Goal: Use online tool/utility: Utilize a website feature to perform a specific function

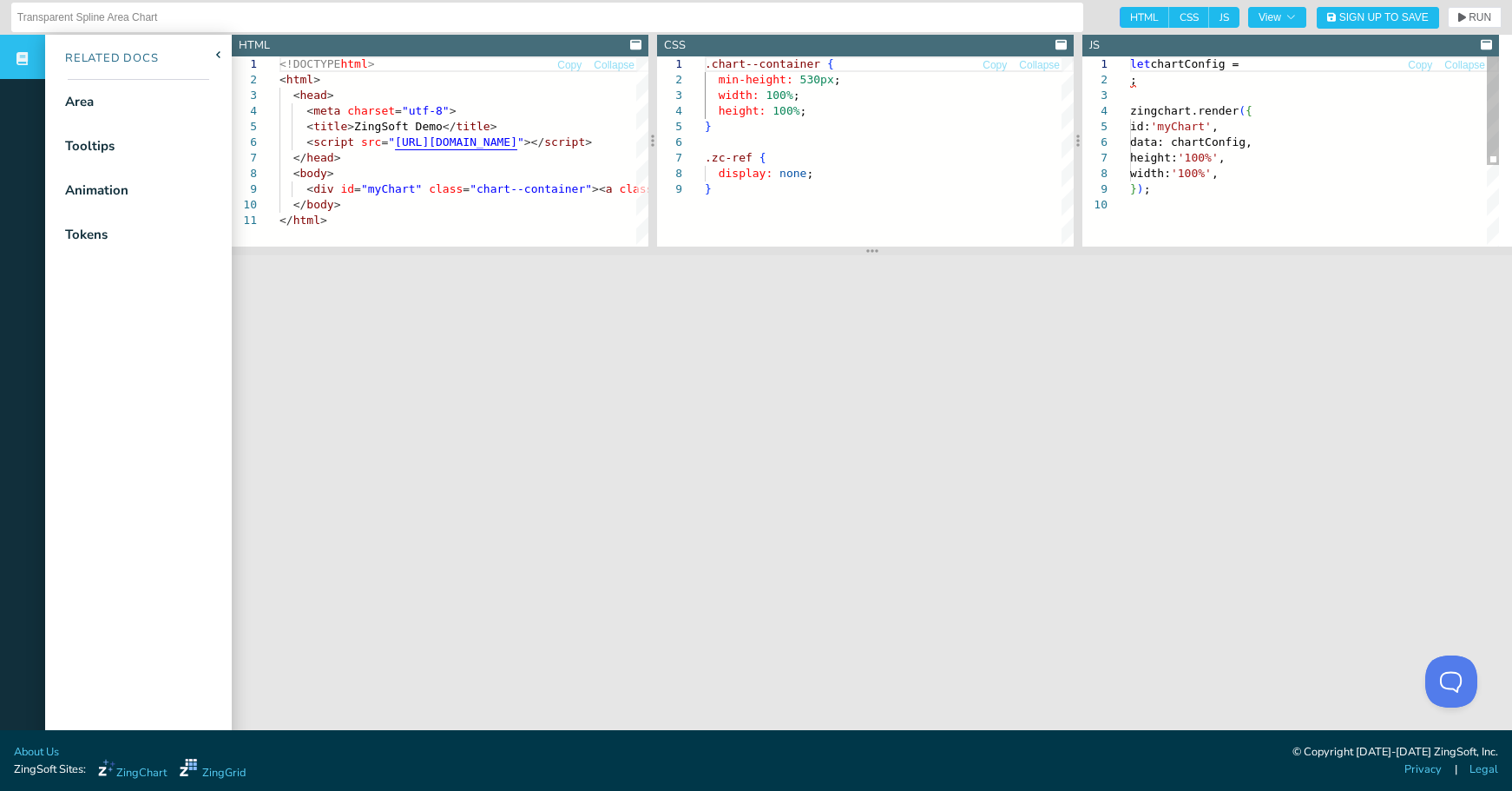
scroll to position [17, 0]
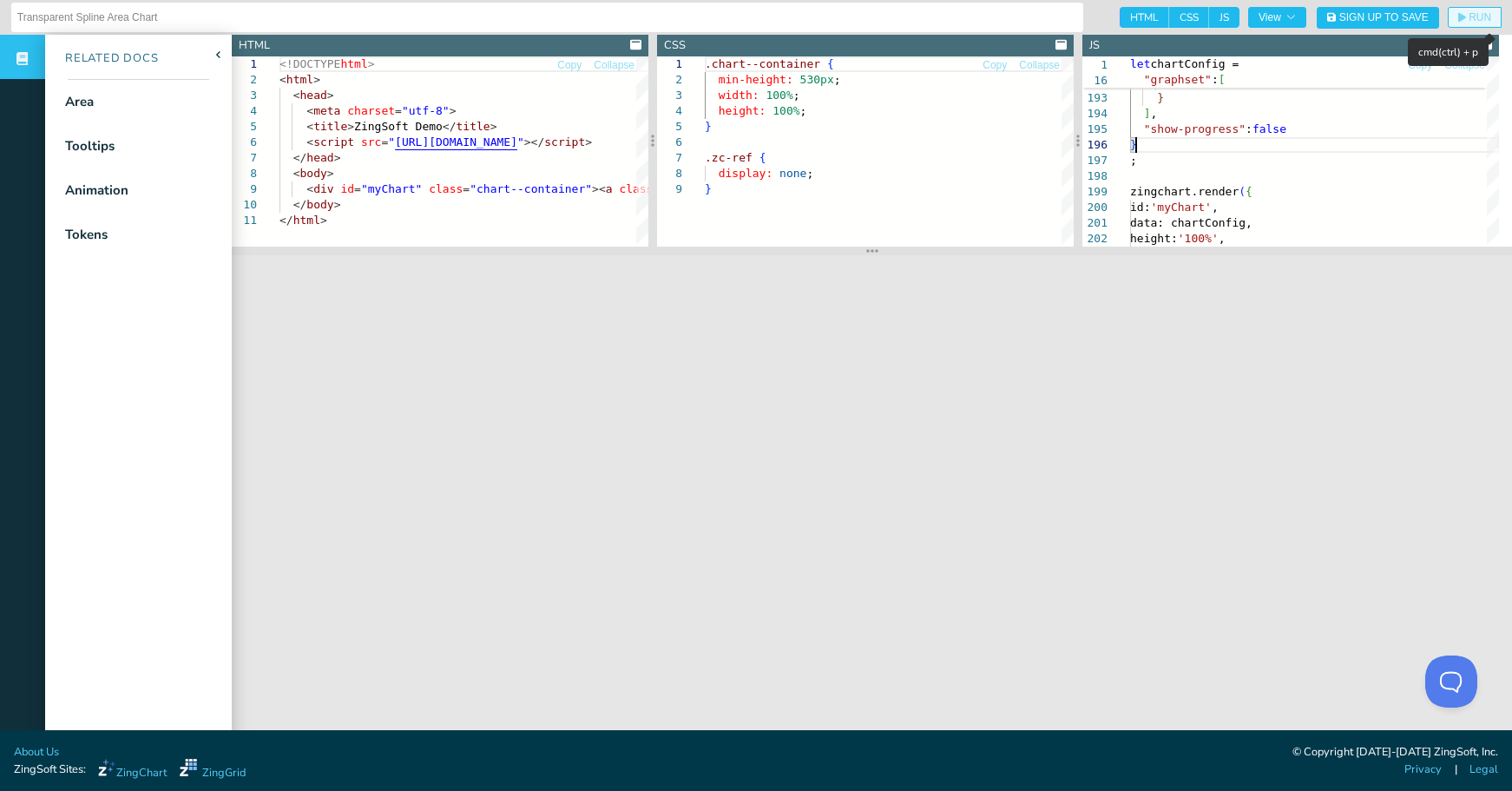
click at [1471, 10] on button "RUN" at bounding box center [1474, 18] width 53 height 21
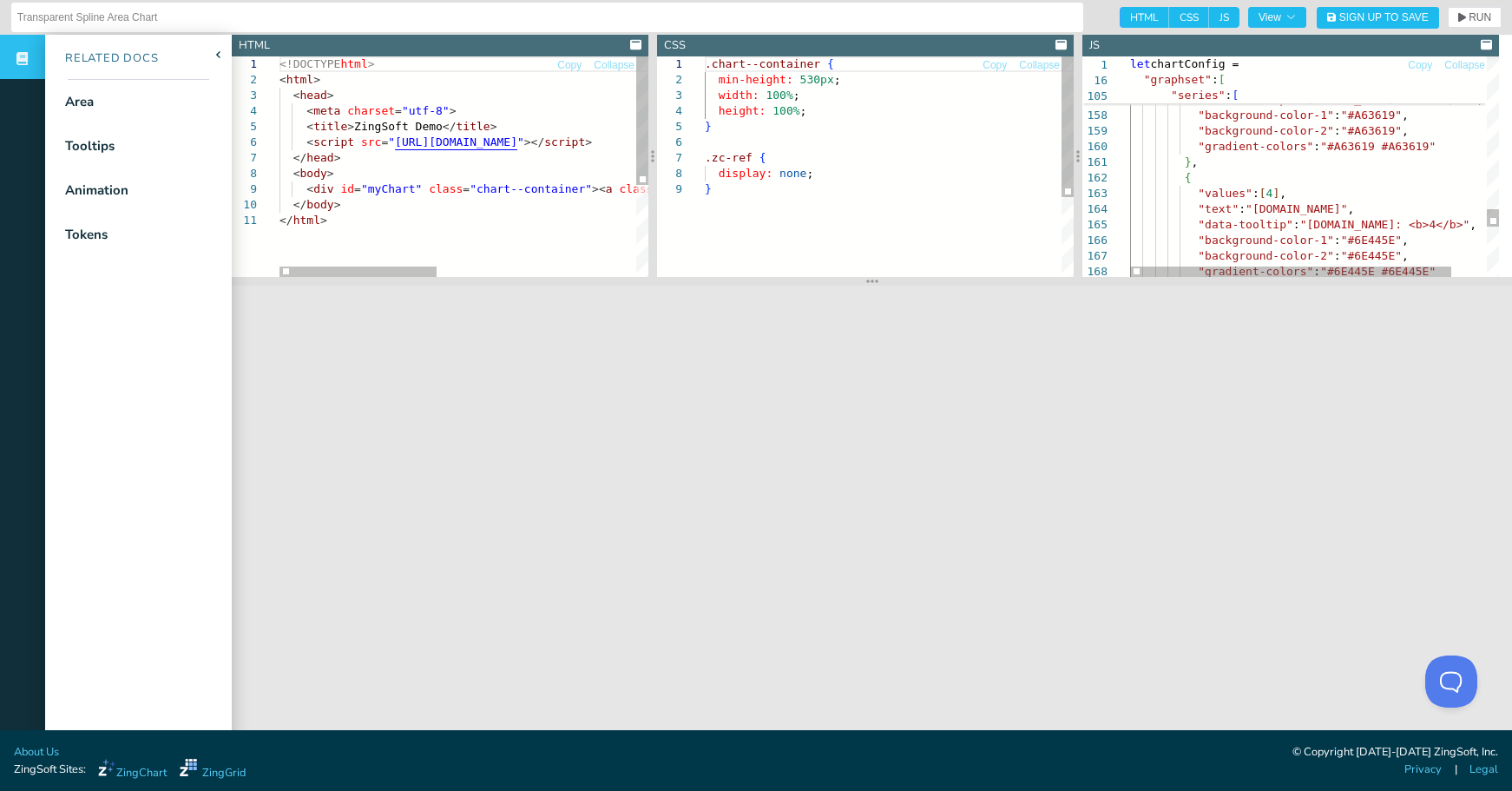
drag, startPoint x: 864, startPoint y: 254, endPoint x: 865, endPoint y: 285, distance: 31.0
click at [867, 285] on icon at bounding box center [872, 280] width 12 height 14
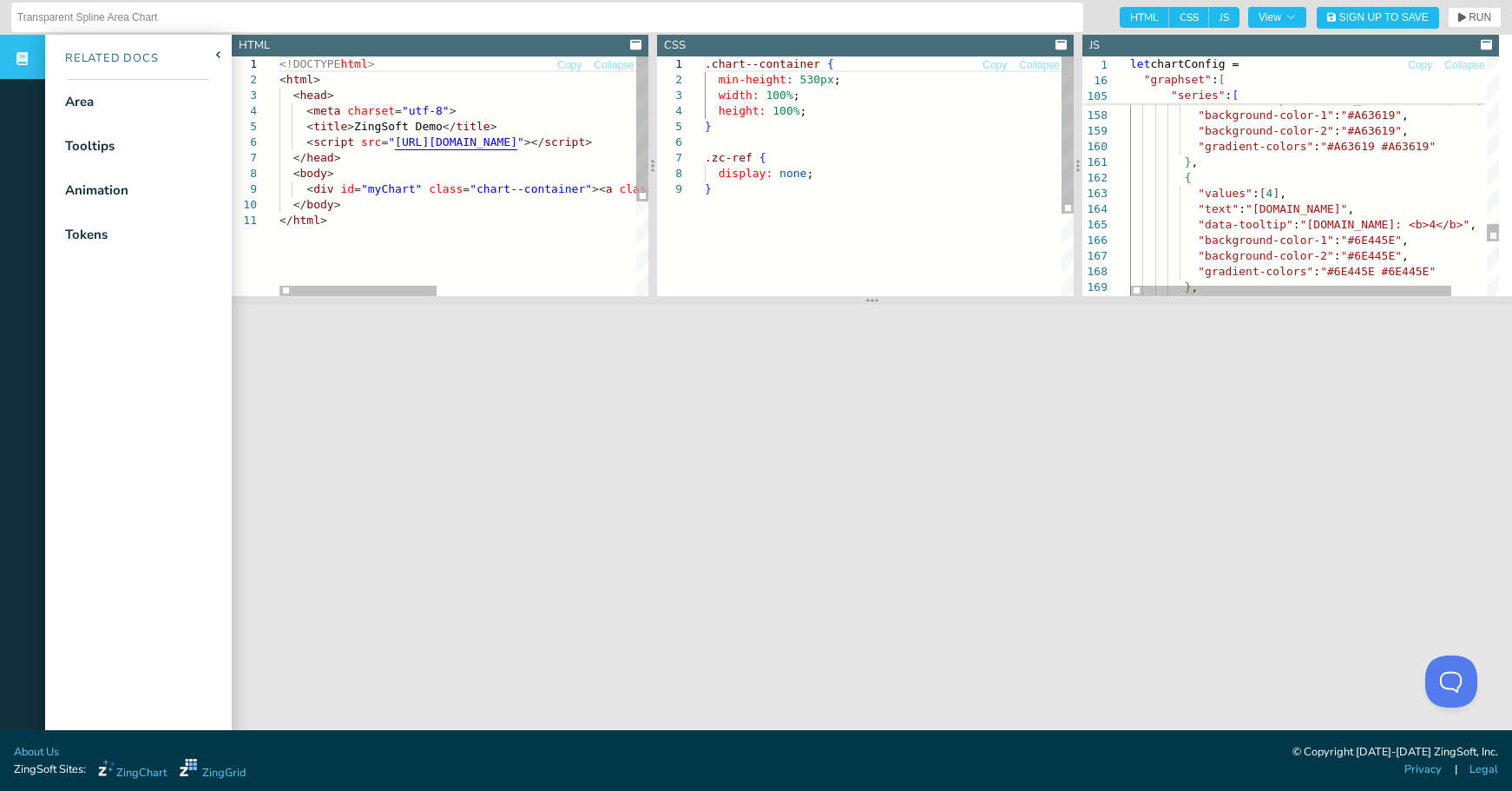
drag, startPoint x: 865, startPoint y: 285, endPoint x: 868, endPoint y: 303, distance: 18.2
click at [868, 303] on icon at bounding box center [872, 300] width 12 height 14
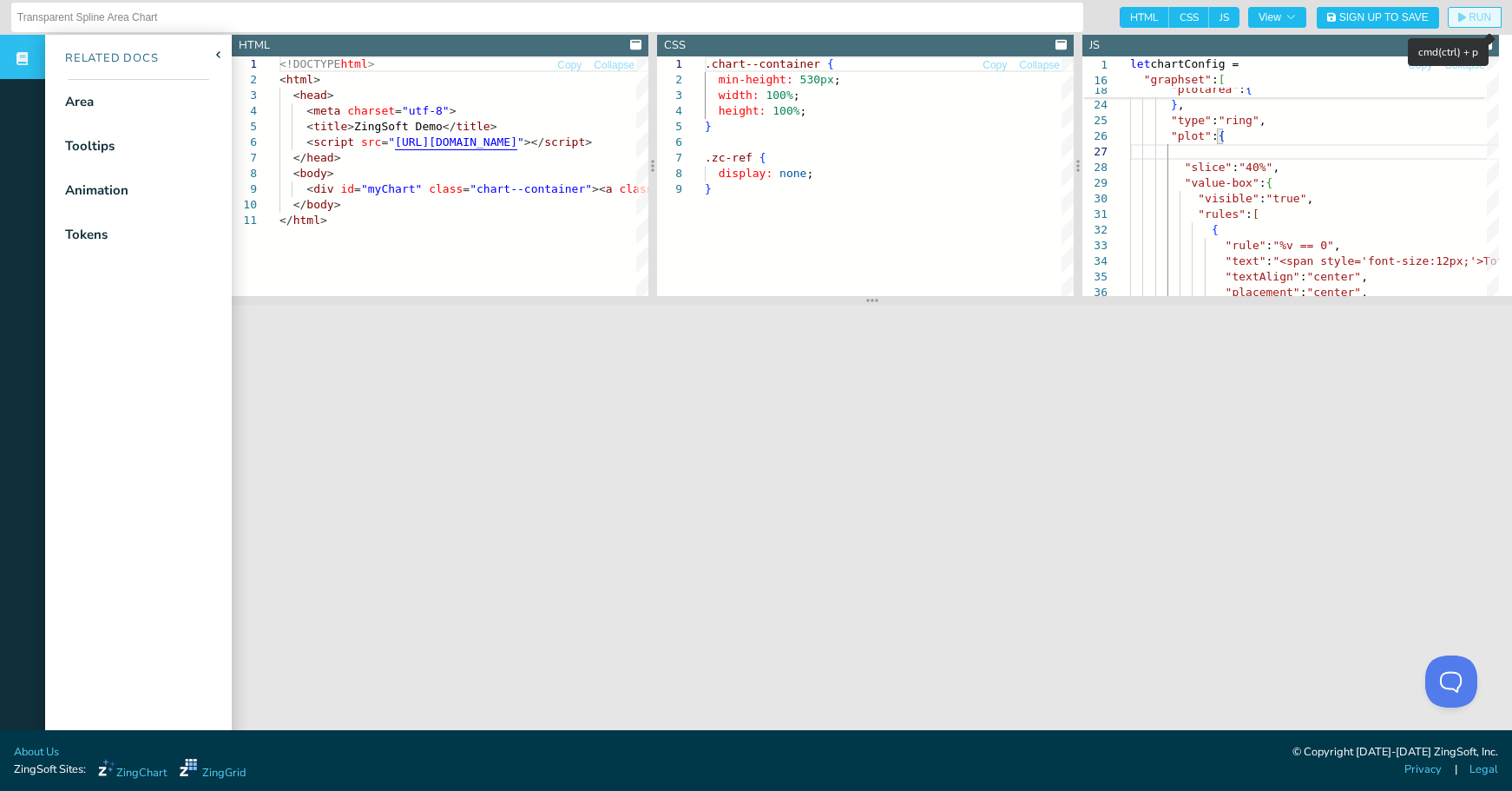
click at [1469, 15] on span "RUN" at bounding box center [1480, 17] width 22 height 10
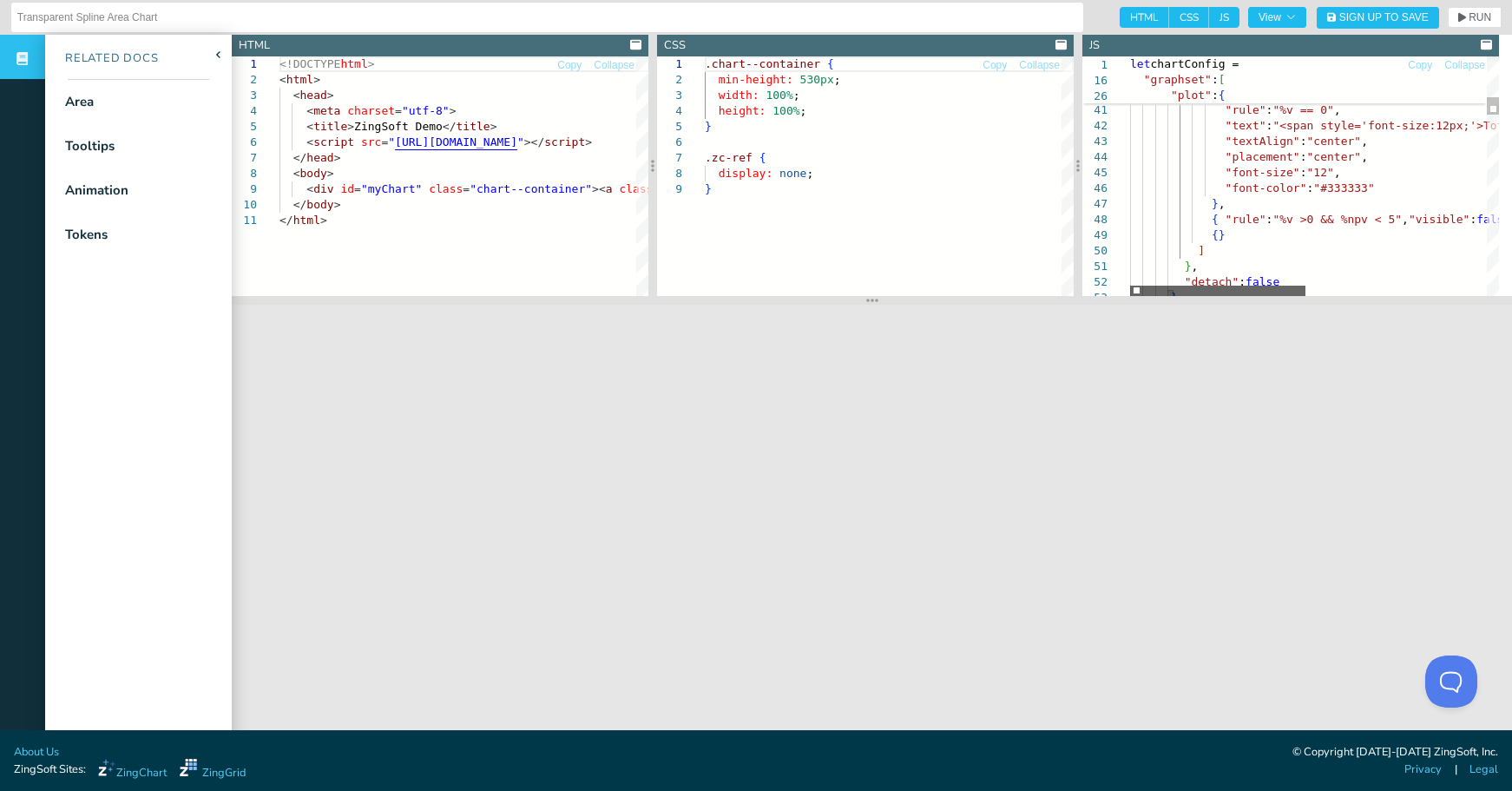
click at [1231, 286] on div at bounding box center [1218, 290] width 175 height 10
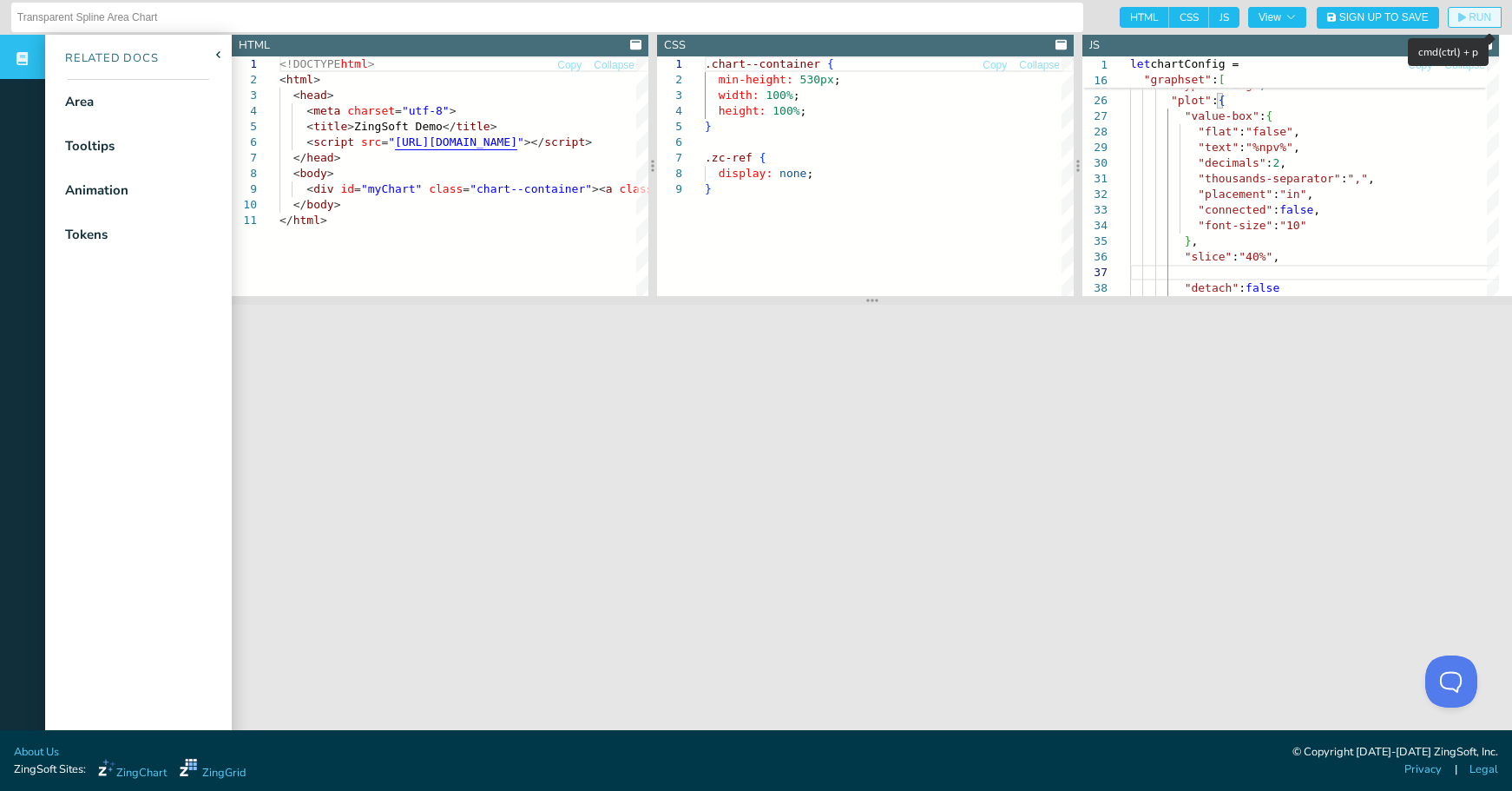
click at [1459, 17] on span "RUN" at bounding box center [1475, 17] width 33 height 10
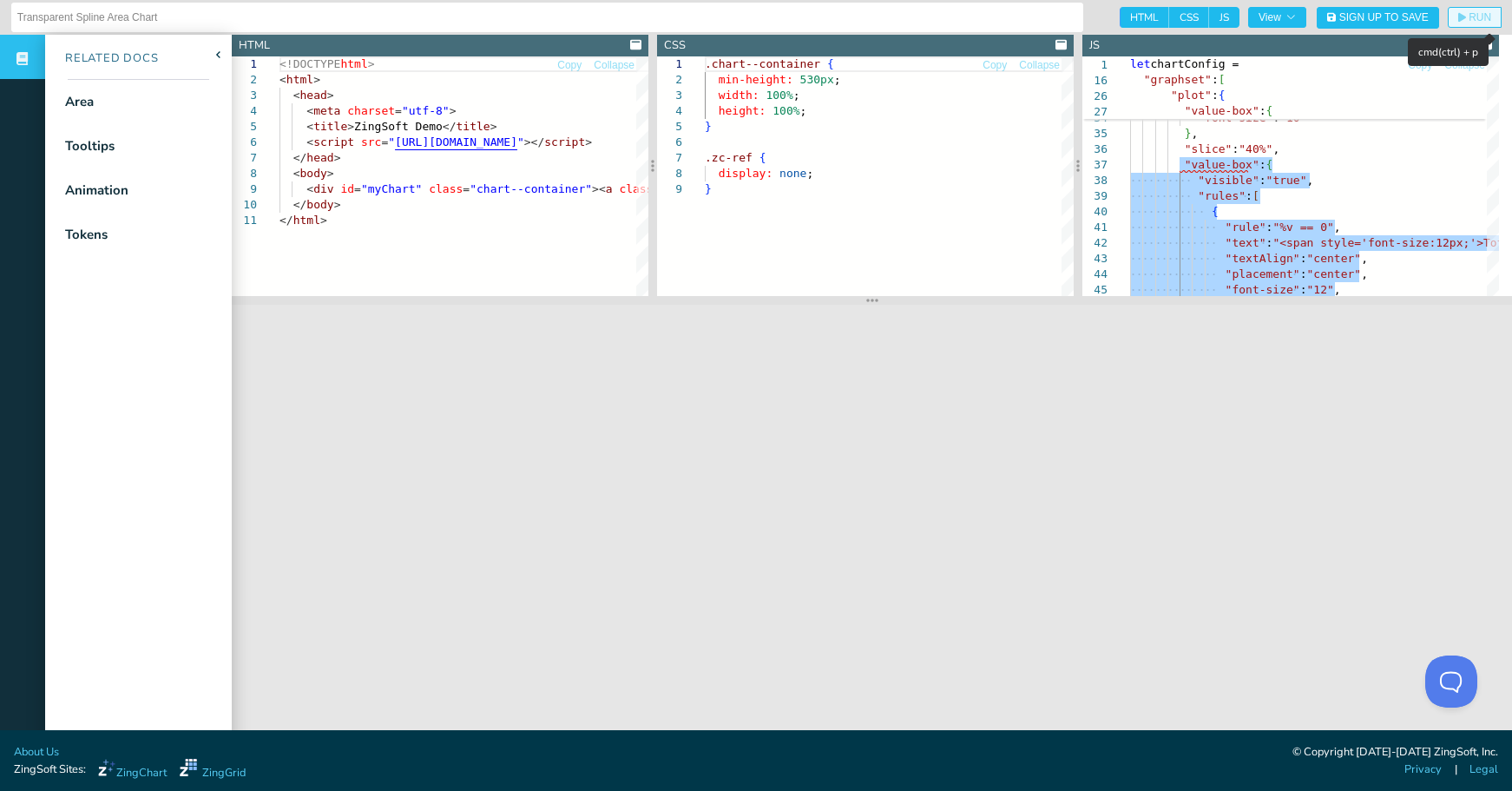
click at [1469, 12] on span "RUN" at bounding box center [1480, 17] width 22 height 10
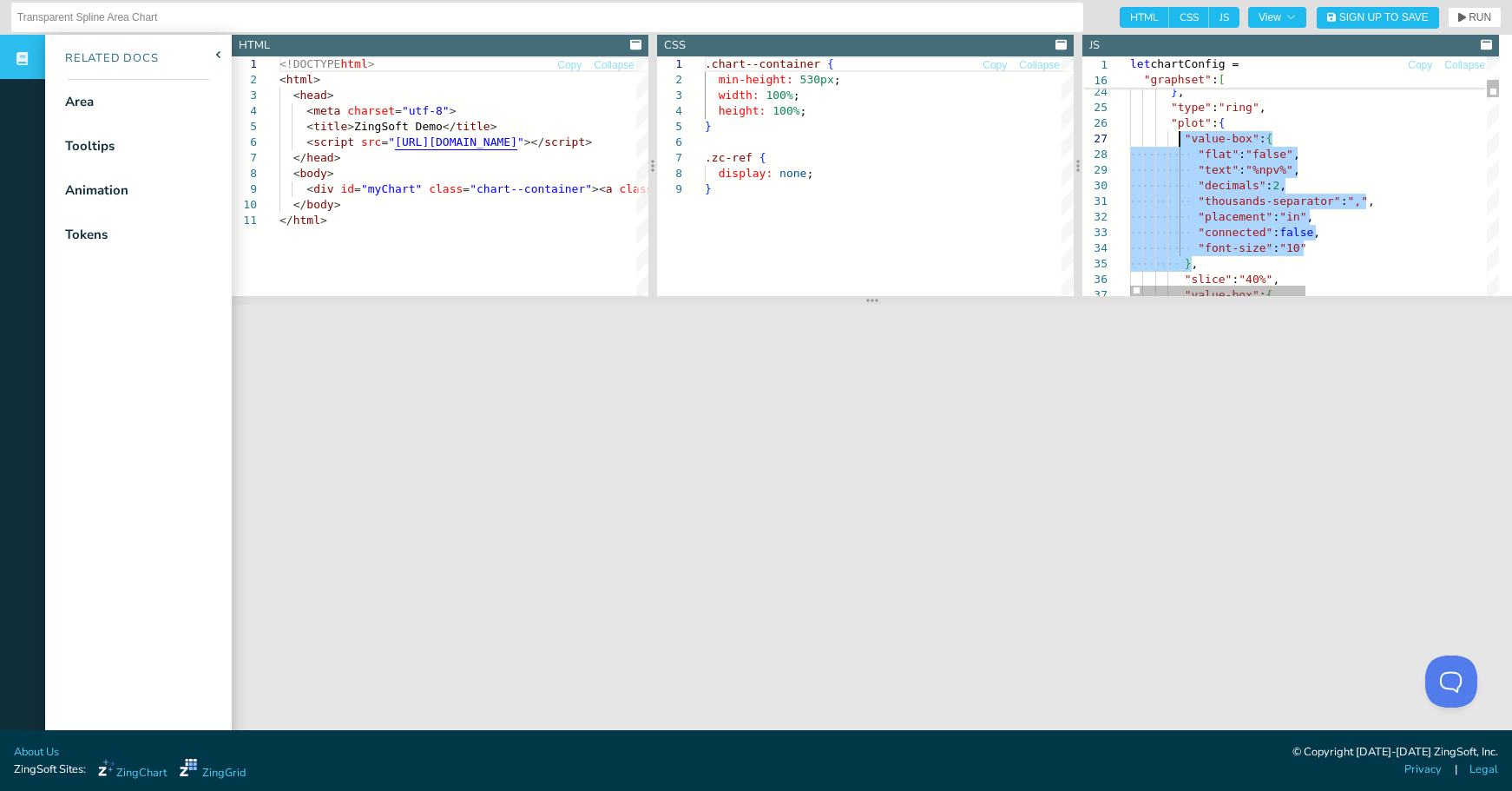
drag, startPoint x: 1251, startPoint y: 265, endPoint x: 1178, endPoint y: 136, distance: 148.2
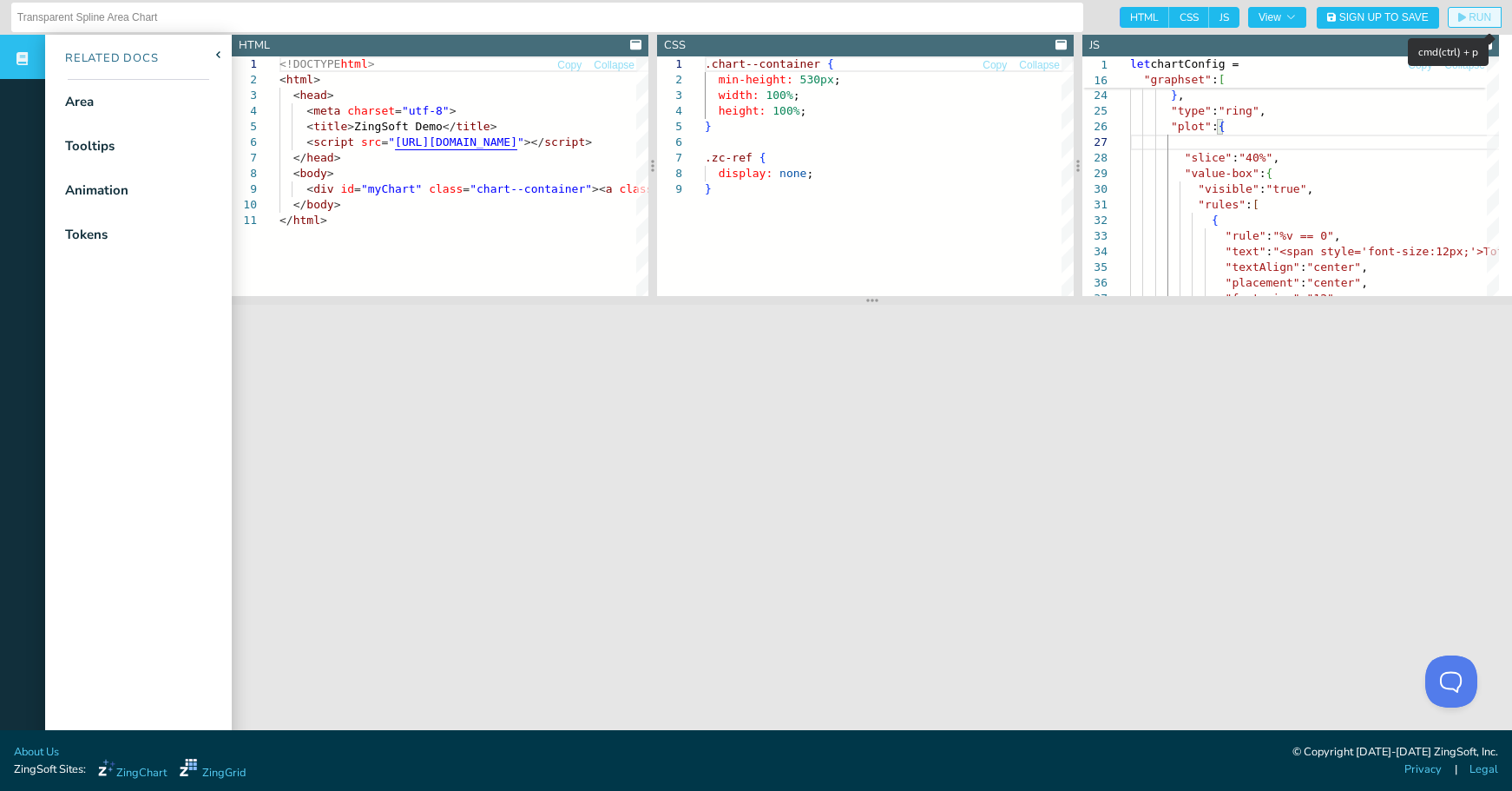
click at [1469, 12] on span "RUN" at bounding box center [1480, 17] width 22 height 10
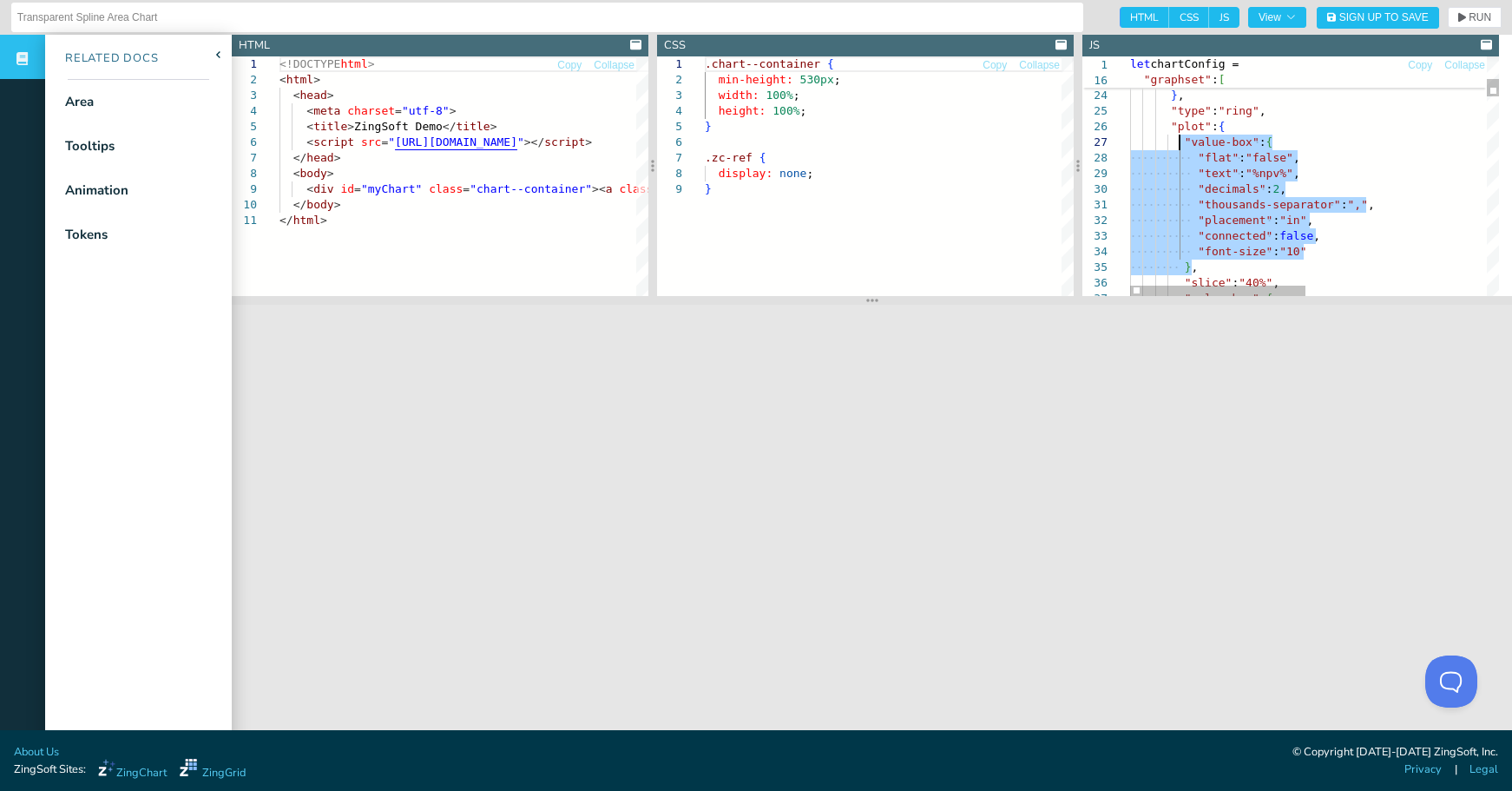
type textarea ""margin-left": "dynamic", "margin-right": "dynamic", "margin-bottom": "dynamic"…"
